Goal: Transaction & Acquisition: Purchase product/service

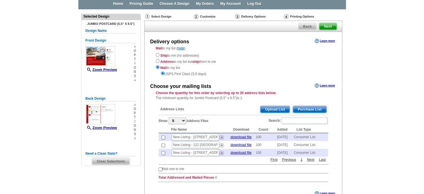
scroll to position [28, 0]
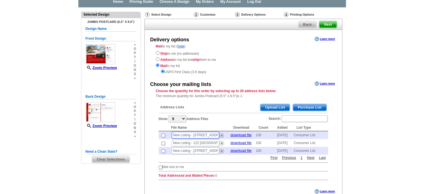
click at [189, 134] on input "New Listing - [STREET_ADDRESS]" at bounding box center [195, 135] width 47 height 7
click at [292, 69] on div "USPS First Class (3-5 days)" at bounding box center [243, 71] width 175 height 6
click at [305, 106] on span "Purchase List" at bounding box center [309, 107] width 33 height 7
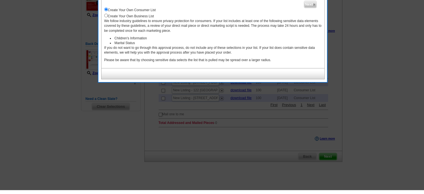
scroll to position [53, 0]
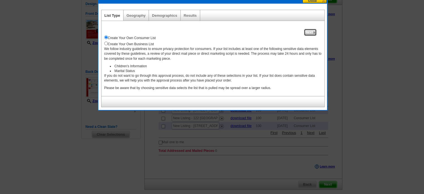
click at [312, 33] on span "Next" at bounding box center [310, 32] width 12 height 7
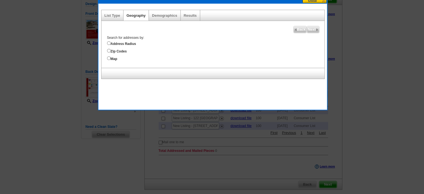
click at [122, 42] on label "Address Radius" at bounding box center [216, 43] width 218 height 6
click at [111, 42] on input "Address Radius" at bounding box center [109, 43] width 4 height 4
radio input "true"
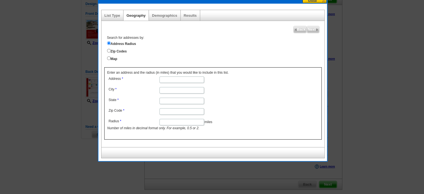
click at [260, 99] on form "Address City State Zip Code Radius miles Number of miles in decimal format only…" at bounding box center [212, 103] width 211 height 56
click at [168, 109] on input "Zip Code" at bounding box center [182, 111] width 45 height 6
paste input "78132"
type input "78132"
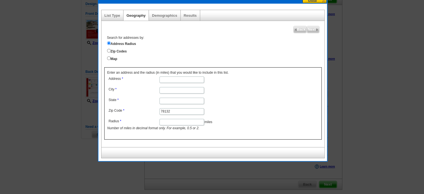
drag, startPoint x: 166, startPoint y: 101, endPoint x: 219, endPoint y: 90, distance: 54.3
click at [167, 101] on input "State" at bounding box center [182, 101] width 45 height 6
paste input "TX"
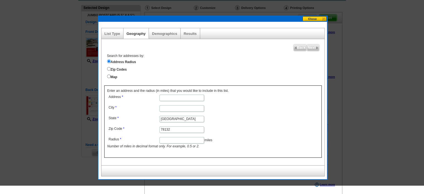
scroll to position [25, 0]
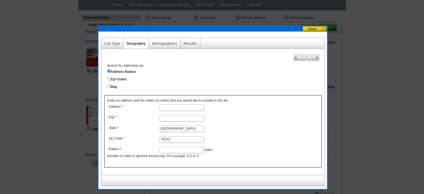
type input "TX"
click at [174, 118] on input "City" at bounding box center [182, 118] width 45 height 6
paste input "New Braunfels"
type input "New Braunfels"
drag, startPoint x: 186, startPoint y: 108, endPoint x: 267, endPoint y: 104, distance: 81.0
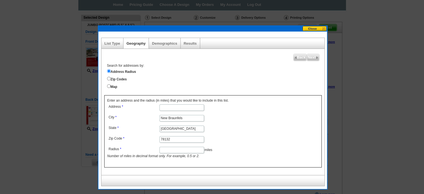
click at [186, 108] on input "Address" at bounding box center [182, 107] width 45 height 6
paste input "1247 Loma Ranch"
type input "1247 Loma Ranch"
click at [182, 149] on input "Radius" at bounding box center [182, 150] width 45 height 6
type input "0.5"
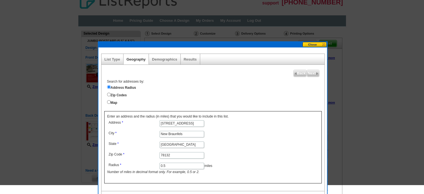
scroll to position [0, 0]
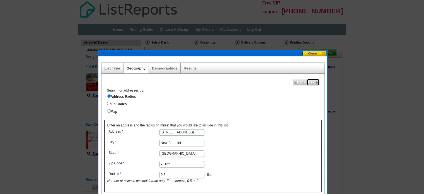
click at [308, 82] on span "Next" at bounding box center [313, 82] width 12 height 7
select select
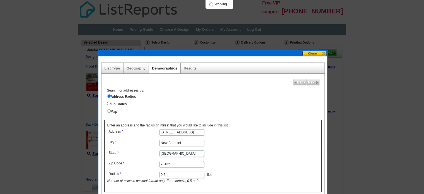
select select
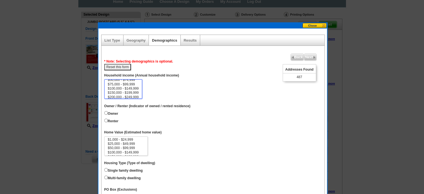
scroll to position [22, 0]
click at [114, 113] on label "Owner" at bounding box center [111, 113] width 14 height 6
click at [108, 113] on input "Owner" at bounding box center [106, 113] width 4 height 4
radio input "true"
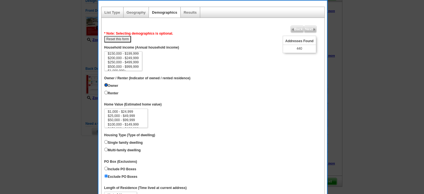
scroll to position [84, 0]
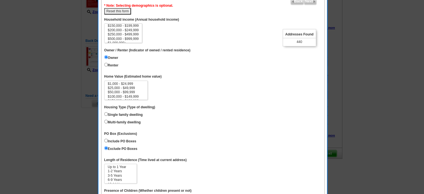
click at [127, 114] on label "Single family dwelling" at bounding box center [123, 114] width 39 height 6
click at [108, 114] on input "Single family dwelling" at bounding box center [106, 114] width 4 height 4
radio input "true"
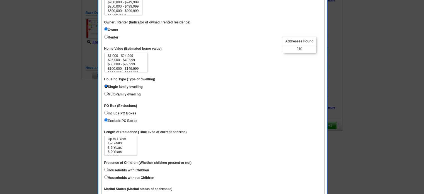
scroll to position [139, 0]
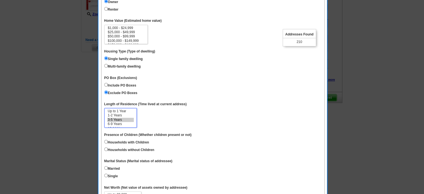
click at [115, 118] on option "3-5 Years" at bounding box center [120, 120] width 27 height 4
click at [119, 113] on option "1-2 Years" at bounding box center [120, 115] width 27 height 4
click at [123, 109] on option "Up to 1 Year" at bounding box center [120, 111] width 27 height 4
click at [160, 117] on dd "Up to 1 Year 1-2 Years 3-5 Years 6-9 Years 10-14 Years 15 Years or more" at bounding box center [213, 118] width 218 height 20
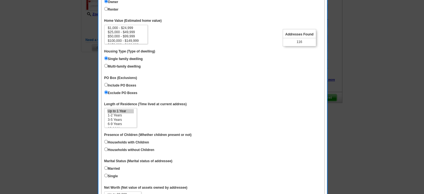
click at [160, 117] on dd "Up to 1 Year 1-2 Years 3-5 Years 6-9 Years 10-14 Years 15 Years or more" at bounding box center [213, 118] width 218 height 20
click at [120, 111] on option "Up to 1 Year" at bounding box center [120, 111] width 27 height 4
click at [122, 110] on option "Up to 1 Year" at bounding box center [120, 111] width 27 height 4
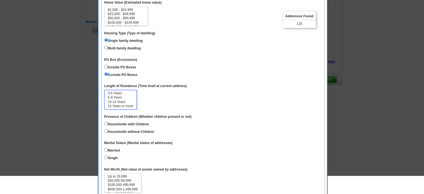
scroll to position [167, 0]
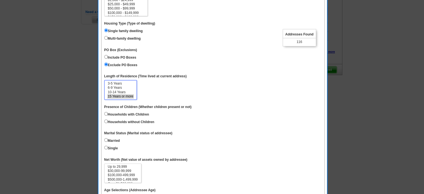
click at [120, 95] on option "15 Years or more" at bounding box center [120, 96] width 27 height 4
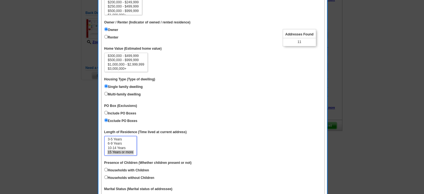
scroll to position [0, 0]
click at [117, 146] on option "3-5 Years" at bounding box center [120, 148] width 27 height 4
click at [114, 150] on option "6-9 Years" at bounding box center [120, 152] width 27 height 4
click at [121, 137] on option "Up to 1 Year" at bounding box center [120, 139] width 27 height 4
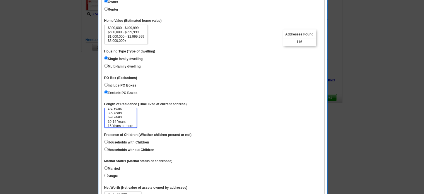
scroll to position [8, 0]
click at [110, 118] on option "10-14 Years" at bounding box center [120, 120] width 27 height 4
click at [116, 114] on option "6-9 Years" at bounding box center [120, 116] width 27 height 4
click at [117, 109] on option "3-5 Years" at bounding box center [120, 111] width 27 height 4
click at [117, 118] on option "10-14 Years" at bounding box center [120, 120] width 27 height 4
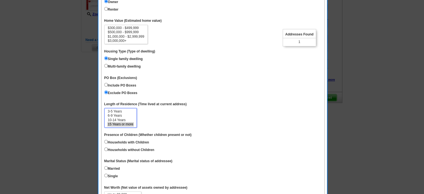
click at [123, 122] on option "15 Years or more" at bounding box center [120, 124] width 27 height 4
click at [120, 113] on option "1-2 Years" at bounding box center [120, 115] width 27 height 4
select select "3-5"
click at [119, 118] on option "3-5 Years" at bounding box center [120, 120] width 27 height 4
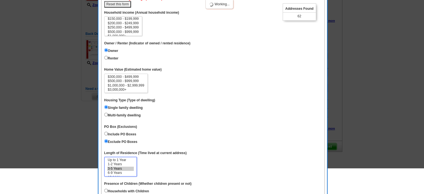
scroll to position [56, 0]
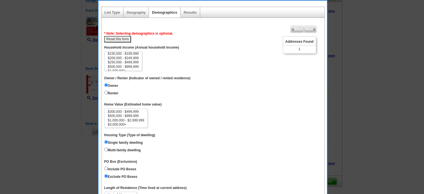
click at [121, 37] on button "Reset this form" at bounding box center [117, 39] width 27 height 6
select select
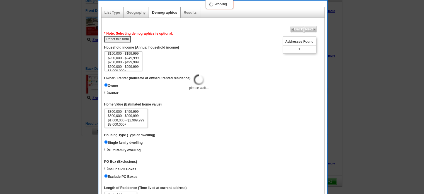
select select
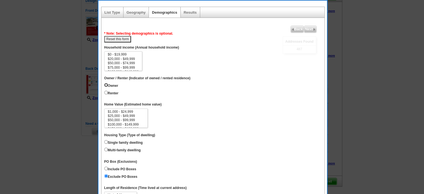
click at [107, 83] on input "Owner" at bounding box center [106, 85] width 4 height 4
radio input "true"
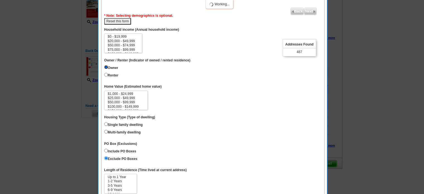
scroll to position [84, 0]
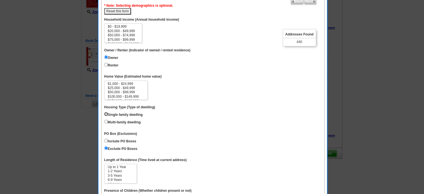
click at [105, 113] on input "Single family dwelling" at bounding box center [106, 114] width 4 height 4
radio input "true"
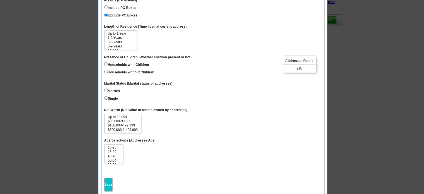
scroll to position [243, 0]
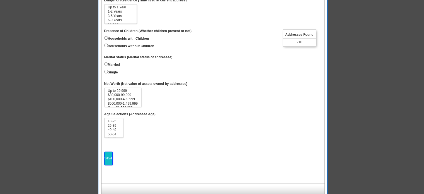
click at [108, 156] on input "Save" at bounding box center [108, 158] width 8 height 14
select select
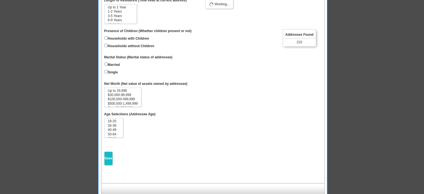
select select
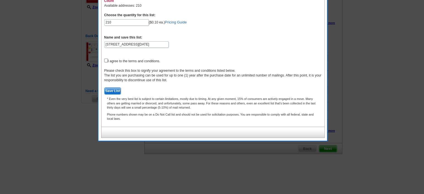
scroll to position [48, 0]
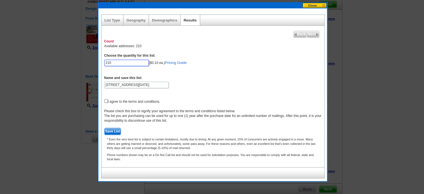
drag, startPoint x: 122, startPoint y: 62, endPoint x: 76, endPoint y: 60, distance: 46.6
click at [76, 61] on body "Free VIP support 800-260-5887 Home Pricing Guide Choose A Design My Orders My A…" at bounding box center [212, 90] width 424 height 276
type input "100"
click at [158, 84] on input "1247 Loma Ranch - Oct 14" at bounding box center [136, 85] width 64 height 6
paste input "New Listing - [STREET_ADDRESS]"
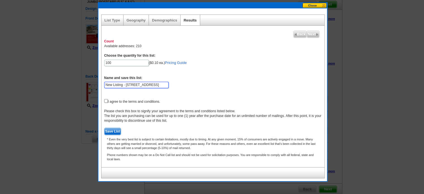
type input "New Listing - [STREET_ADDRESS]"
click at [105, 100] on input "checkbox" at bounding box center [106, 101] width 4 height 4
checkbox input "true"
click at [117, 129] on span "Save List" at bounding box center [113, 131] width 16 height 7
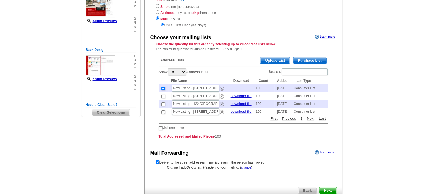
scroll to position [76, 0]
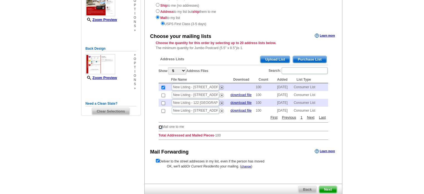
click at [160, 127] on input "checkbox" at bounding box center [161, 127] width 4 height 4
checkbox input "true"
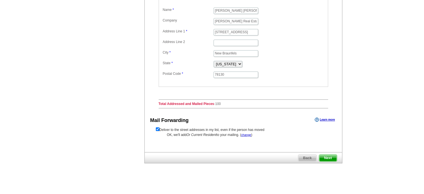
scroll to position [217, 0]
click at [328, 155] on span "Next" at bounding box center [327, 157] width 17 height 7
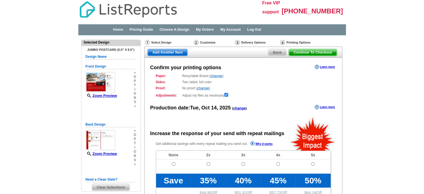
radio input "false"
click at [272, 53] on span "Back" at bounding box center [277, 52] width 18 height 7
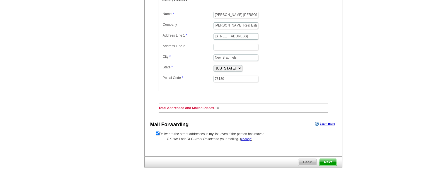
scroll to position [217, 0]
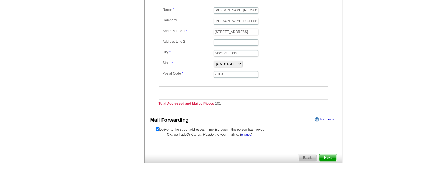
click at [250, 133] on link "change" at bounding box center [246, 134] width 10 height 3
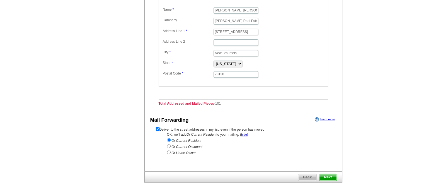
click at [328, 174] on span "Next" at bounding box center [327, 177] width 17 height 7
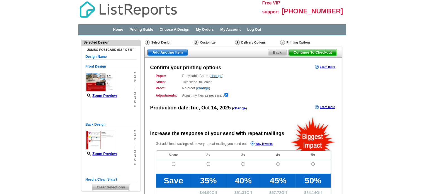
radio input "false"
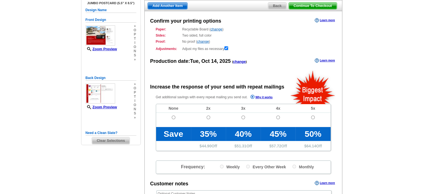
scroll to position [56, 0]
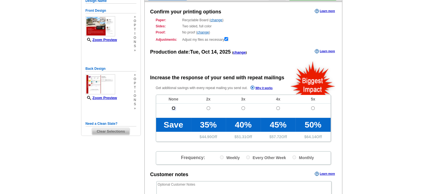
click at [174, 109] on input "radio" at bounding box center [174, 108] width 4 height 4
radio input "true"
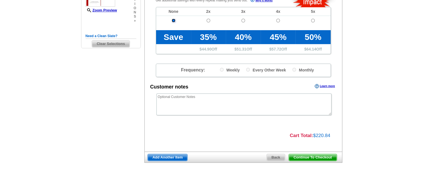
scroll to position [145, 0]
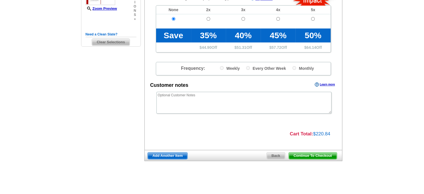
click at [312, 156] on span "Continue To Checkout" at bounding box center [313, 155] width 48 height 7
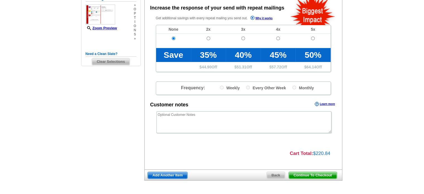
scroll to position [90, 0]
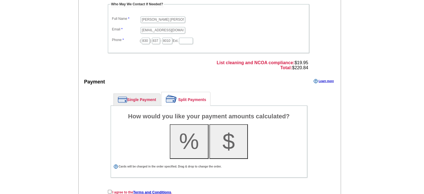
scroll to position [167, 0]
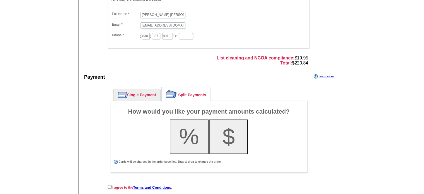
click at [136, 93] on link "Single Payment" at bounding box center [137, 95] width 47 height 12
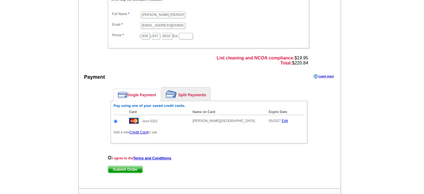
click at [109, 158] on input "checkbox" at bounding box center [110, 158] width 4 height 4
checkbox input "true"
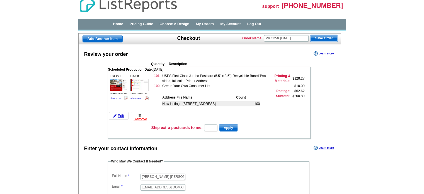
scroll to position [0, 0]
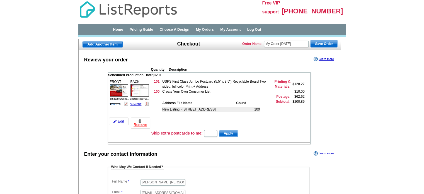
click at [112, 104] on link "View PDF" at bounding box center [115, 104] width 11 height 3
click at [137, 103] on link "View PDF" at bounding box center [136, 104] width 11 height 3
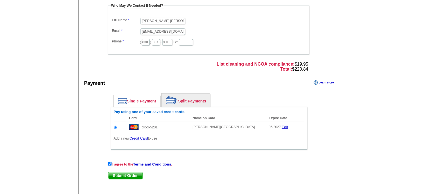
scroll to position [186, 0]
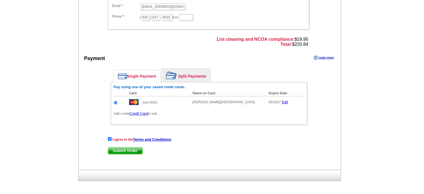
click at [133, 150] on span "Submit Order" at bounding box center [125, 150] width 34 height 7
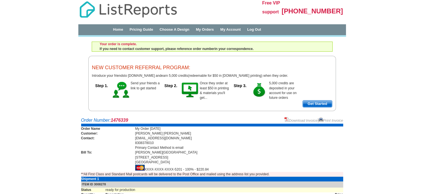
scroll to position [90, 0]
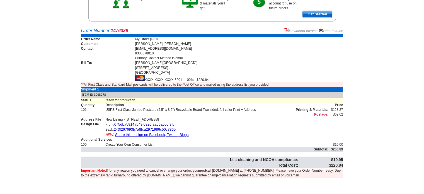
drag, startPoint x: 328, startPoint y: 165, endPoint x: 347, endPoint y: 165, distance: 18.7
click at [347, 165] on main "Order Number: 1476339 Download Invoice | Print Invoice Order Name My Order [DAT…" at bounding box center [212, 107] width 424 height 165
copy table "List cleaning and NCOA compliance: $19.95 Total Cost:"
drag, startPoint x: 328, startPoint y: 164, endPoint x: 344, endPoint y: 164, distance: 16.2
click at [344, 164] on div "Order Number: 1476339 Download Invoice | Print Invoice Order Name My Order [DAT…" at bounding box center [212, 107] width 268 height 158
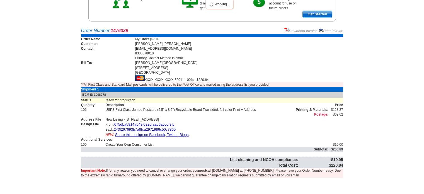
click at [331, 165] on td "$220.84" at bounding box center [320, 165] width 45 height 6
drag, startPoint x: 333, startPoint y: 164, endPoint x: 347, endPoint y: 163, distance: 14.0
click at [347, 163] on main "Order Number: 1476339 Download Invoice | Print Invoice Order Name My Order [DAT…" at bounding box center [212, 107] width 424 height 165
drag, startPoint x: 331, startPoint y: 164, endPoint x: 349, endPoint y: 164, distance: 17.9
click at [349, 164] on main "Order Number: 1476339 Download Invoice | Print Invoice Order Name My Order [DAT…" at bounding box center [212, 107] width 424 height 165
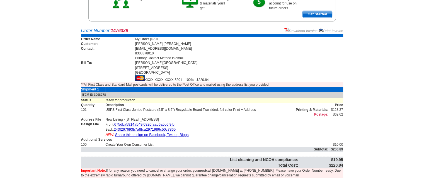
copy table "List cleaning and NCOA compliance: $19.95 Total Cost: $"
